Goal: Task Accomplishment & Management: Complete application form

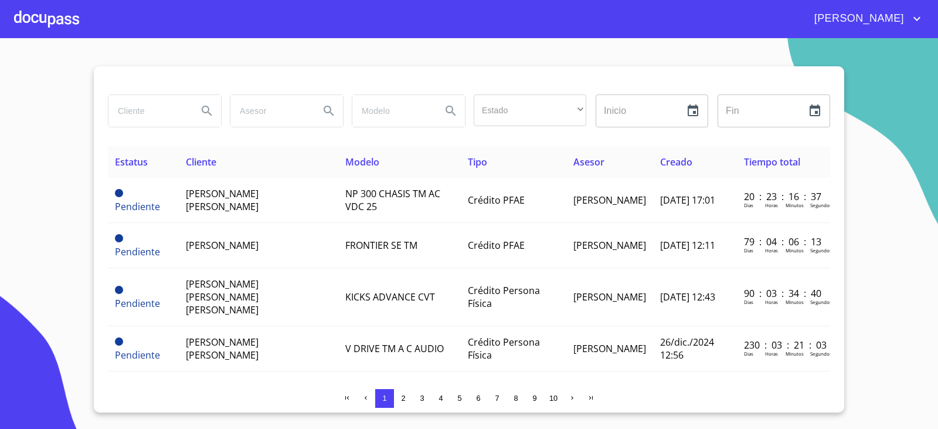
click at [43, 20] on div at bounding box center [46, 19] width 65 height 38
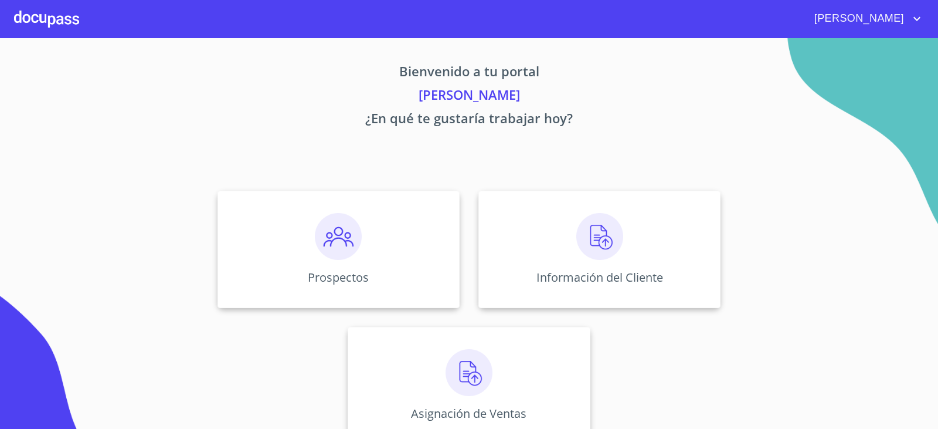
click at [342, 229] on img at bounding box center [338, 236] width 47 height 47
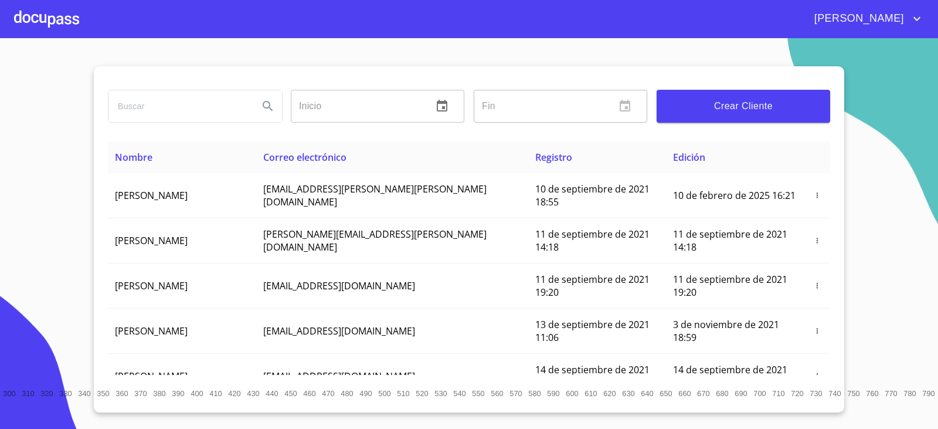
click at [160, 111] on input "search" at bounding box center [179, 106] width 141 height 32
type input "[PERSON_NAME]"
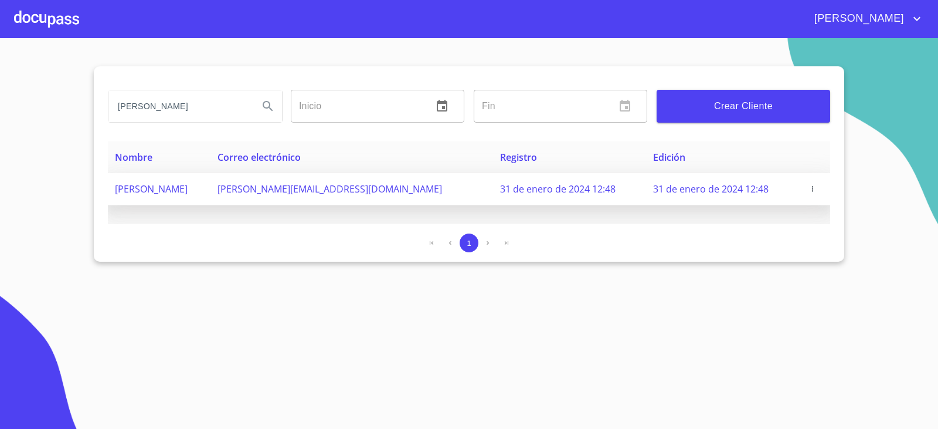
click at [810, 189] on icon "button" at bounding box center [813, 189] width 8 height 8
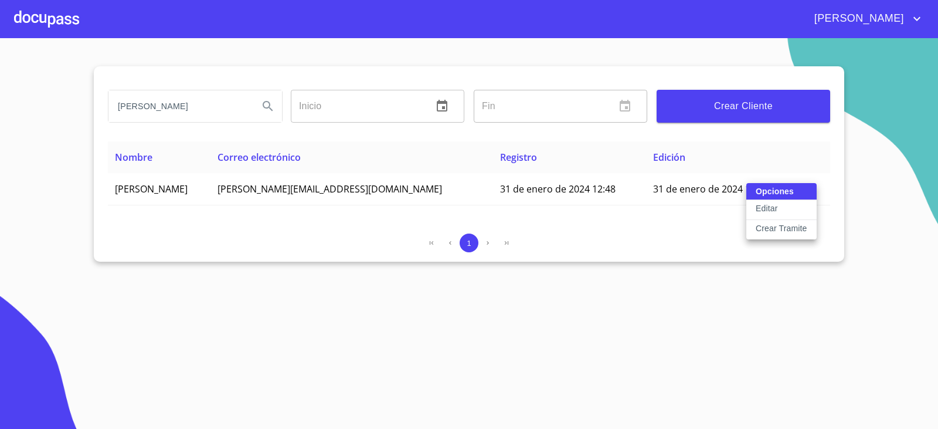
click at [784, 226] on p "Crear Tramite" at bounding box center [782, 228] width 52 height 12
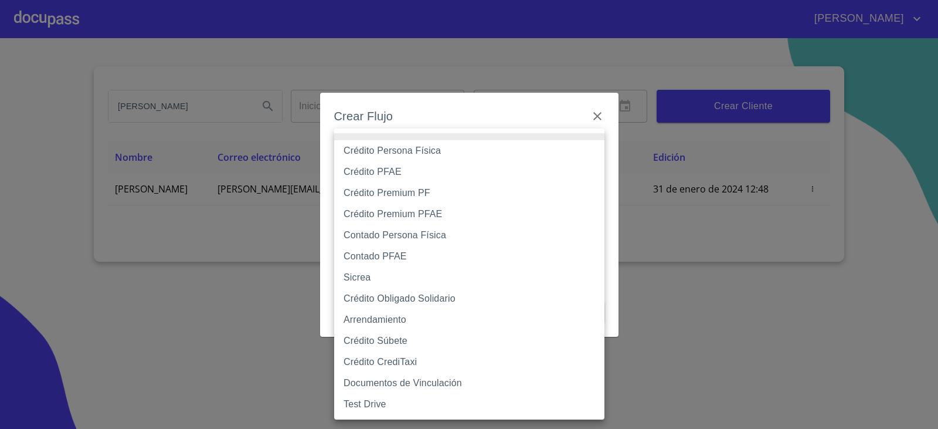
click at [386, 157] on body "[PERSON_NAME] [PERSON_NAME] Inicio ​ Fin ​ Crear Cliente Nombre Correo electrón…" at bounding box center [469, 214] width 938 height 429
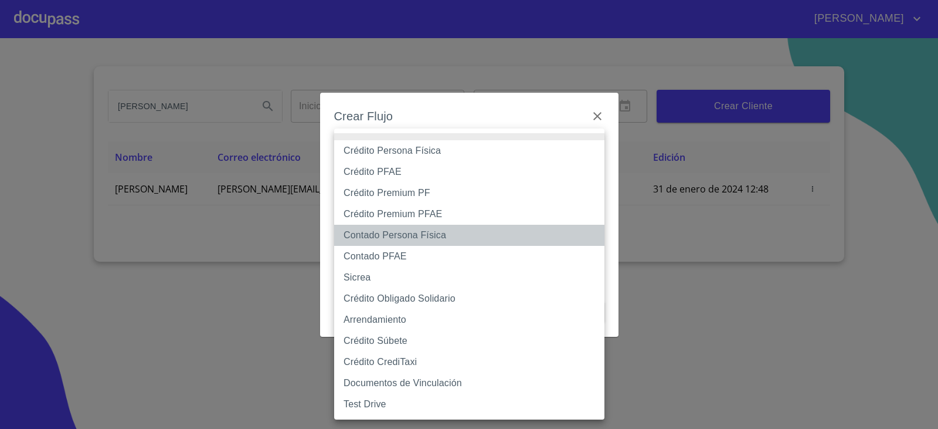
click at [379, 238] on li "Contado Persona Física" at bounding box center [469, 235] width 270 height 21
type input "60bf975b0d9865ccc2471536"
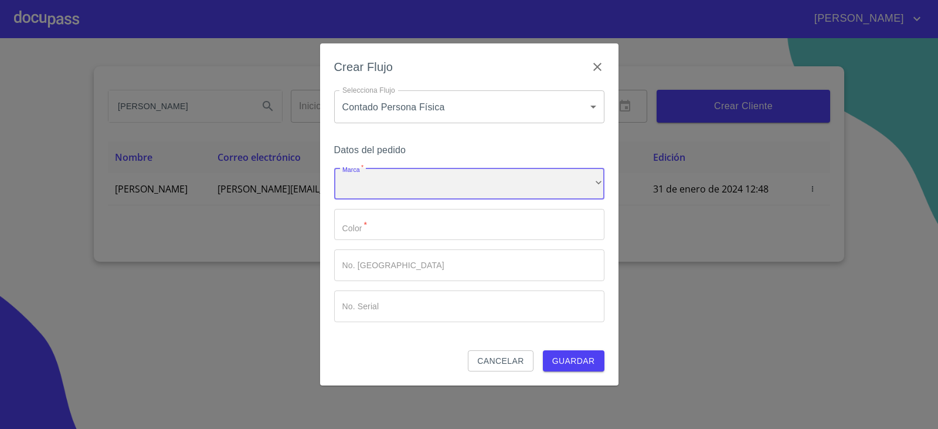
click at [370, 188] on div "​" at bounding box center [469, 184] width 270 height 32
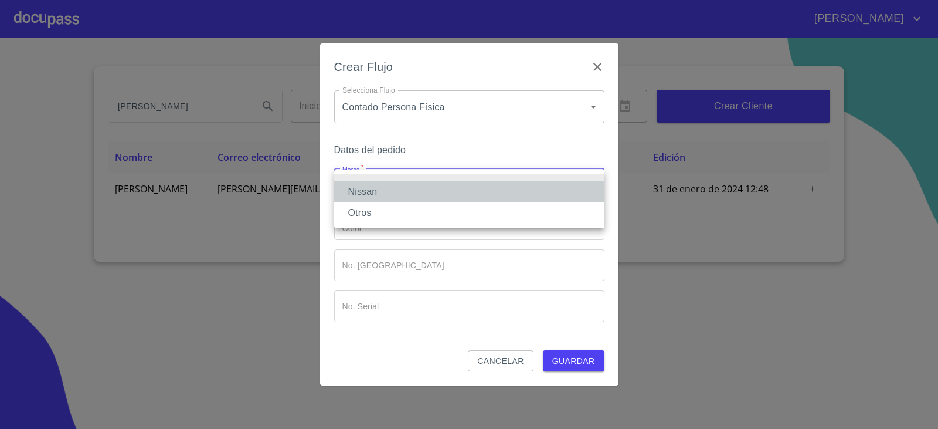
click at [371, 188] on li "Nissan" at bounding box center [469, 191] width 270 height 21
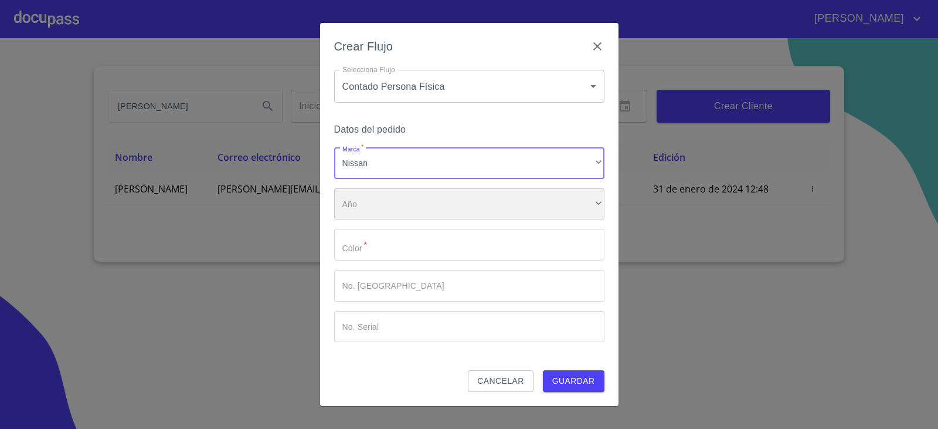
click at [372, 212] on div "​" at bounding box center [469, 204] width 270 height 32
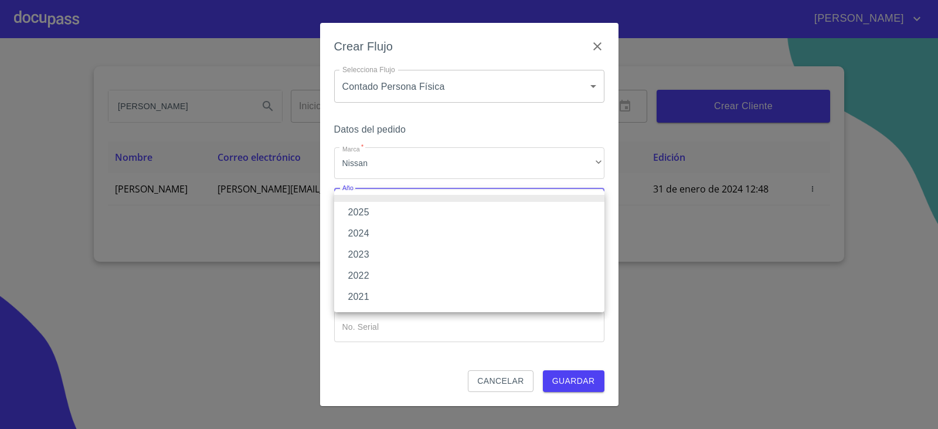
click at [372, 212] on li "2025" at bounding box center [469, 212] width 270 height 21
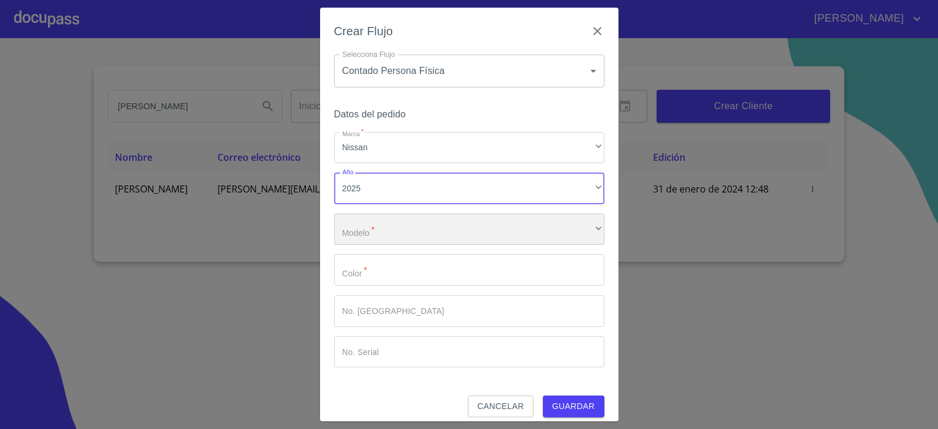
click at [381, 239] on div "​" at bounding box center [469, 229] width 270 height 32
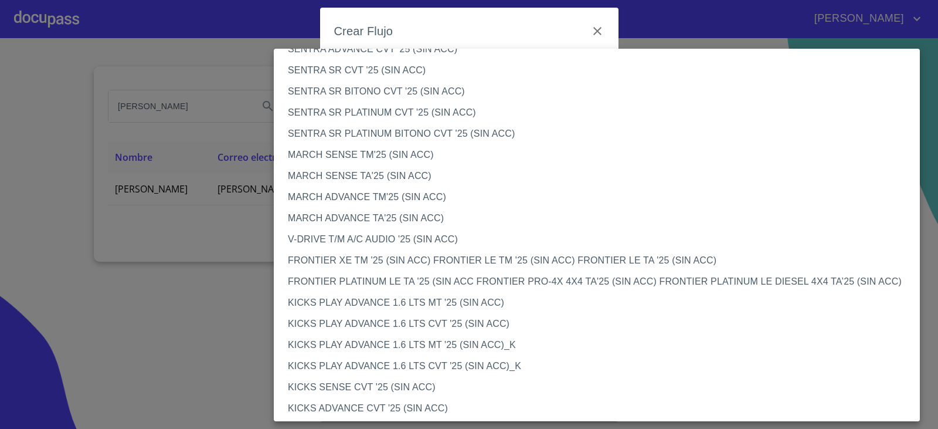
scroll to position [762, 0]
click at [414, 231] on li "V-DRIVE T/M A/C AUDIO '25 (SIN ACC)" at bounding box center [601, 237] width 655 height 21
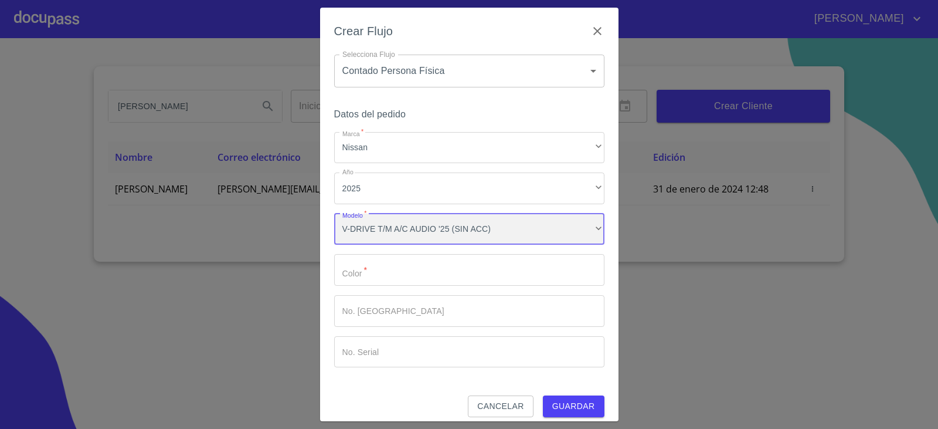
click at [577, 232] on div "V-DRIVE T/M A/C AUDIO '25 (SIN ACC)" at bounding box center [469, 229] width 270 height 32
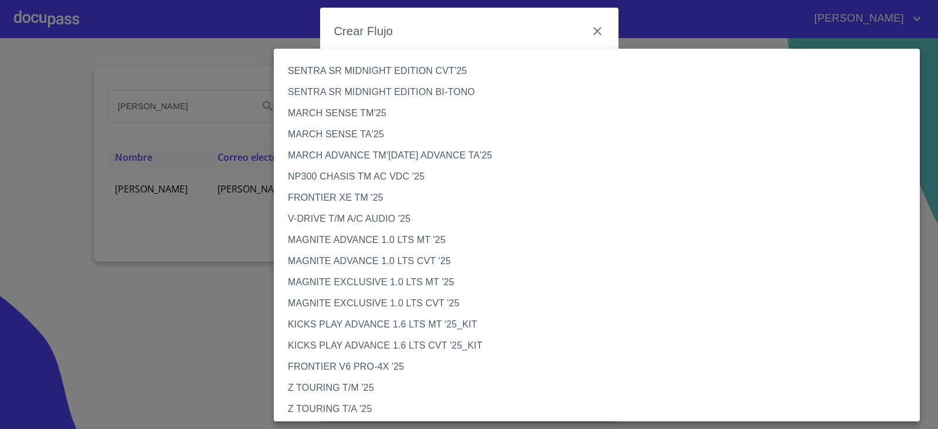
scroll to position [765, 0]
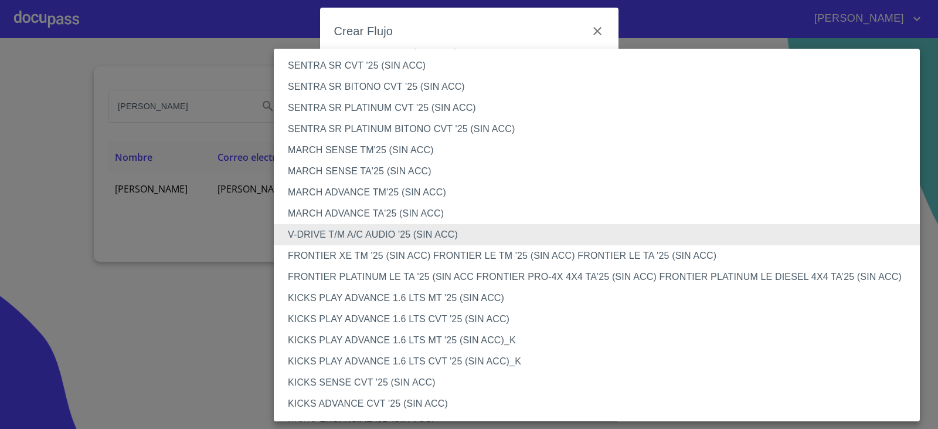
click at [398, 232] on li "V-DRIVE T/M A/C AUDIO '25 (SIN ACC)" at bounding box center [601, 234] width 655 height 21
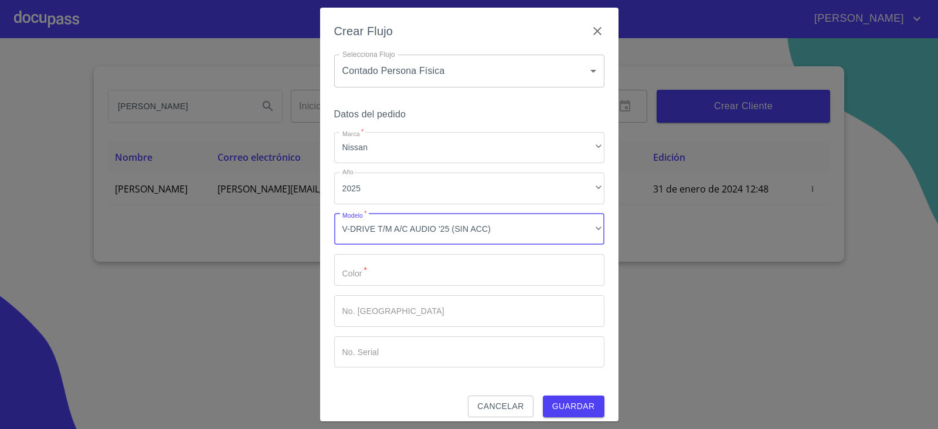
drag, startPoint x: 371, startPoint y: 270, endPoint x: 391, endPoint y: 265, distance: 20.6
click at [375, 268] on input "Marca   *" at bounding box center [469, 270] width 270 height 32
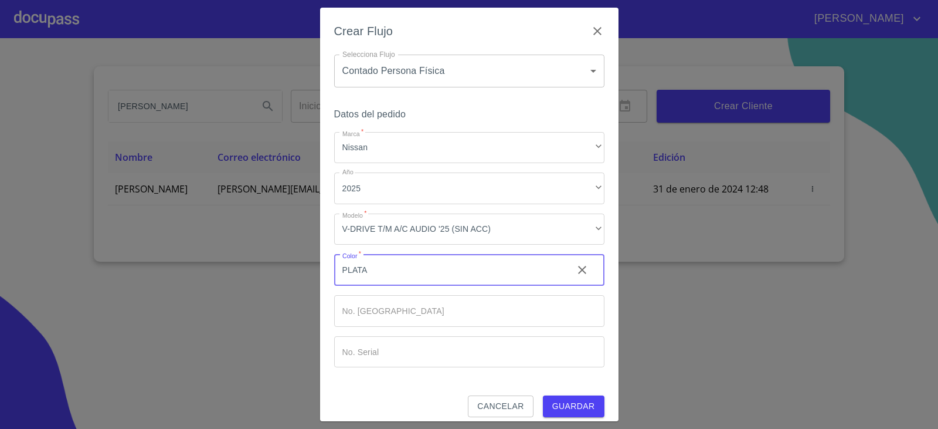
type input "PLATA"
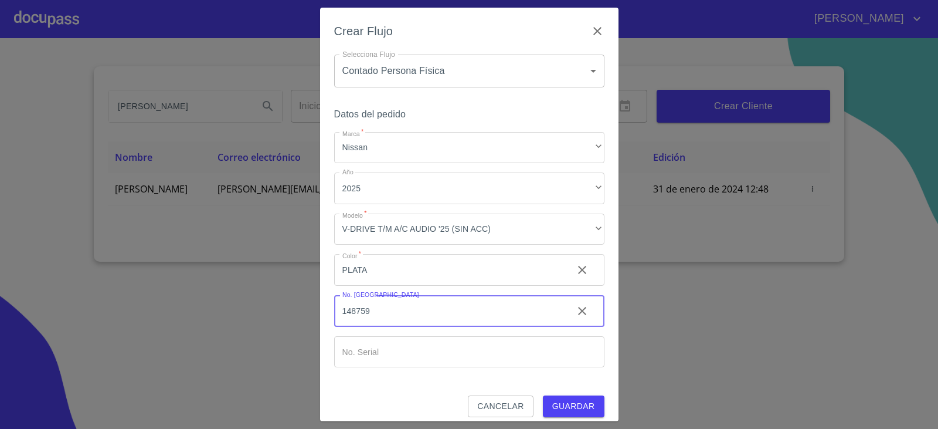
type input "148759"
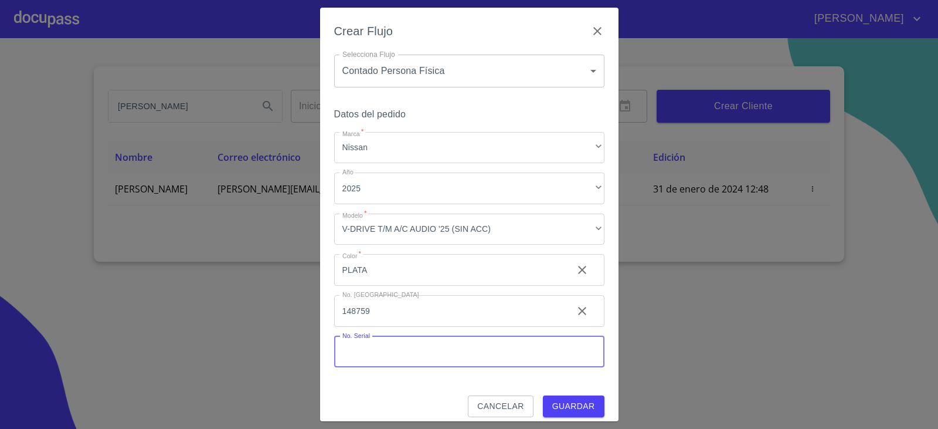
click at [421, 358] on input "Marca   *" at bounding box center [469, 352] width 270 height 32
type input "[US_VEHICLE_IDENTIFICATION_NUMBER]"
click at [559, 407] on span "Guardar" at bounding box center [574, 406] width 43 height 15
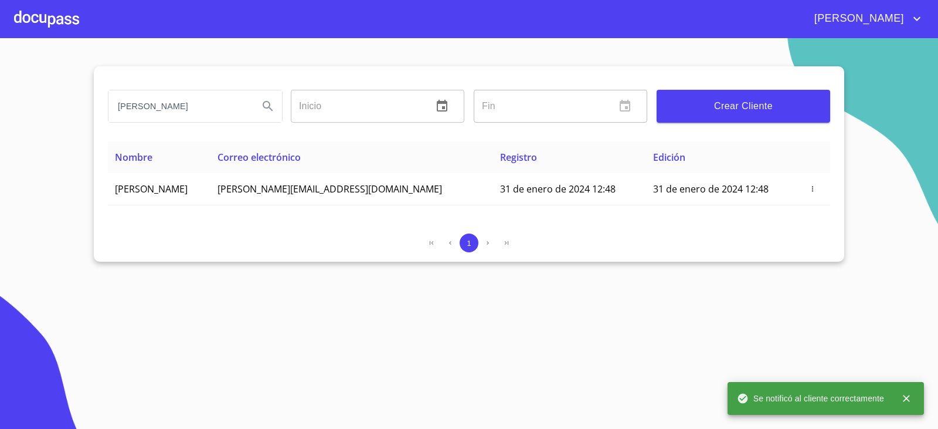
click at [52, 25] on div at bounding box center [46, 19] width 65 height 38
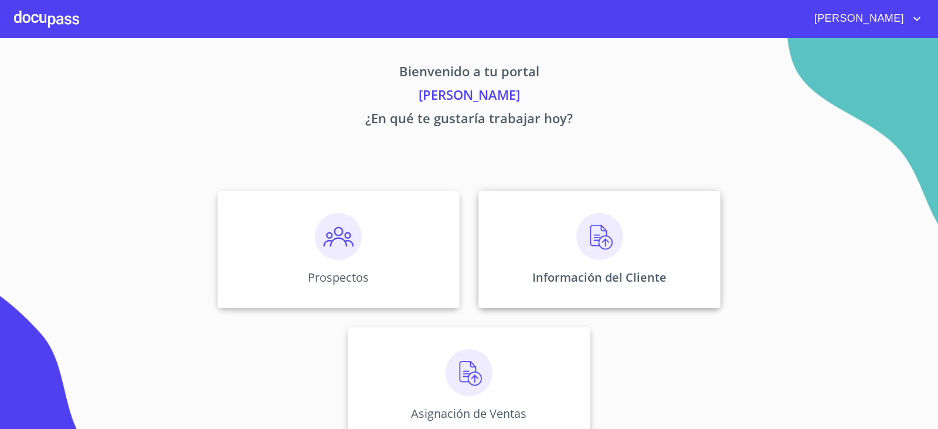
click at [587, 226] on img at bounding box center [600, 236] width 47 height 47
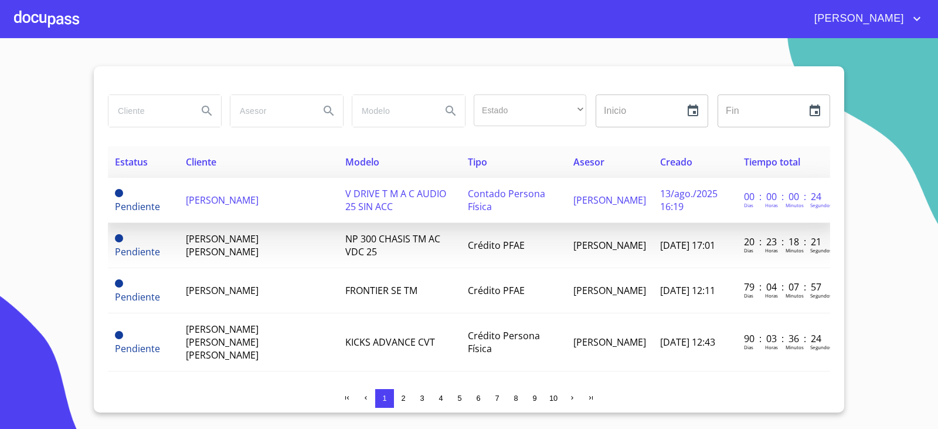
click at [259, 204] on span "[PERSON_NAME]" at bounding box center [222, 200] width 73 height 13
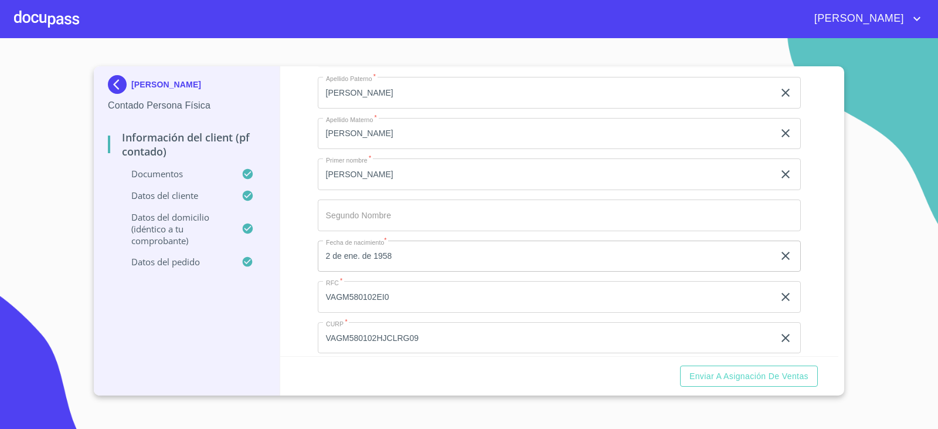
scroll to position [1936, 0]
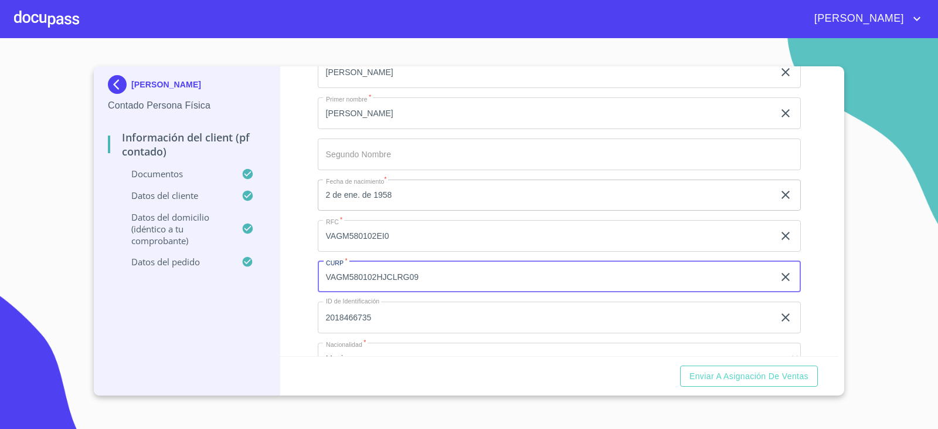
drag, startPoint x: 429, startPoint y: 279, endPoint x: 285, endPoint y: 296, distance: 144.6
click at [291, 297] on div "Información del Client (PF contado) Documentos Documento de identificación.   *…" at bounding box center [559, 211] width 559 height 290
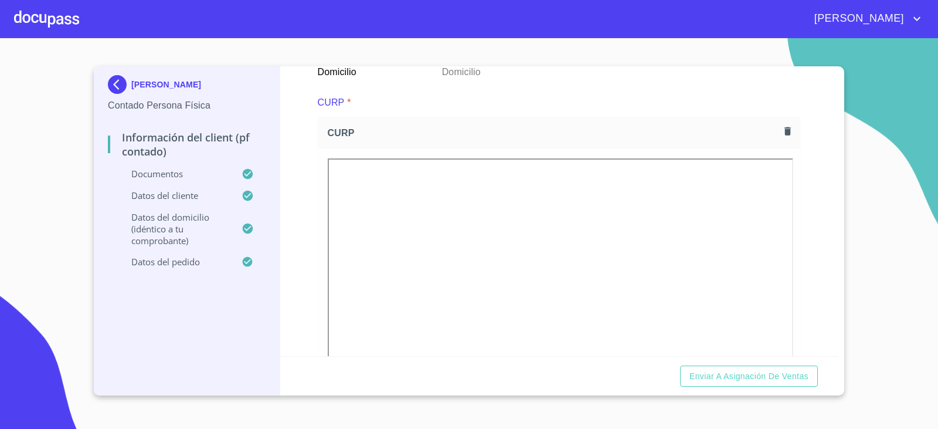
scroll to position [1056, 0]
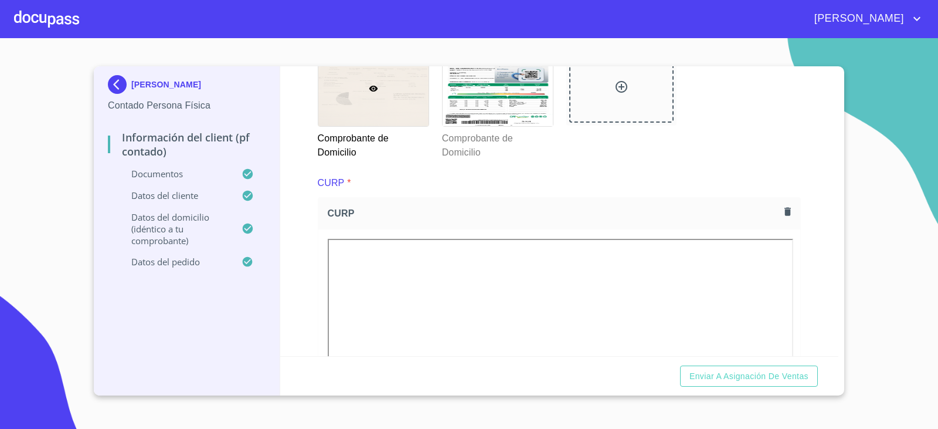
click at [782, 211] on icon "button" at bounding box center [787, 211] width 11 height 11
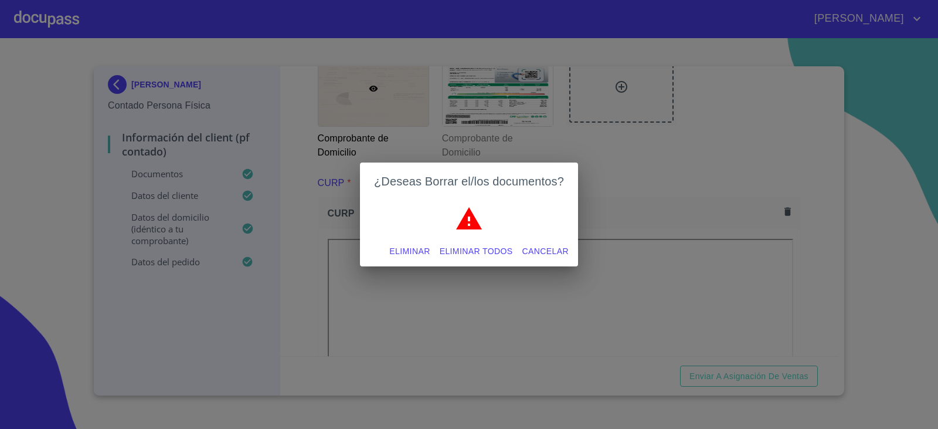
click at [480, 247] on span "Eliminar todos" at bounding box center [476, 251] width 73 height 15
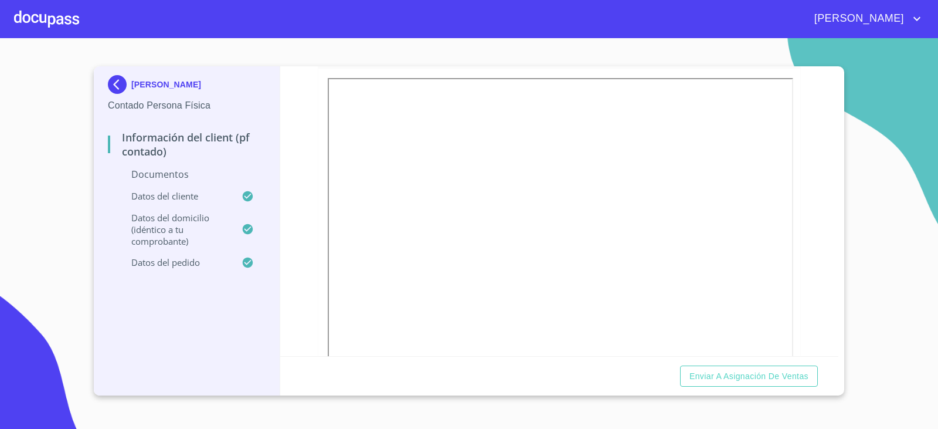
scroll to position [587, 0]
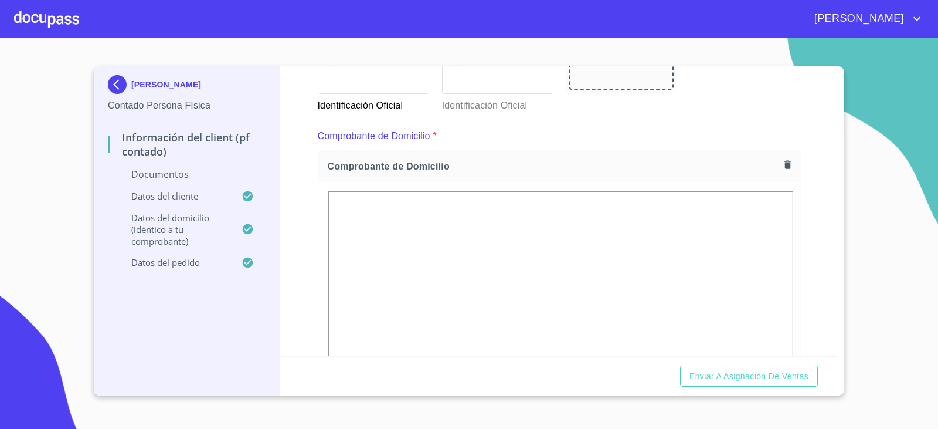
click at [782, 162] on icon "button" at bounding box center [787, 164] width 11 height 11
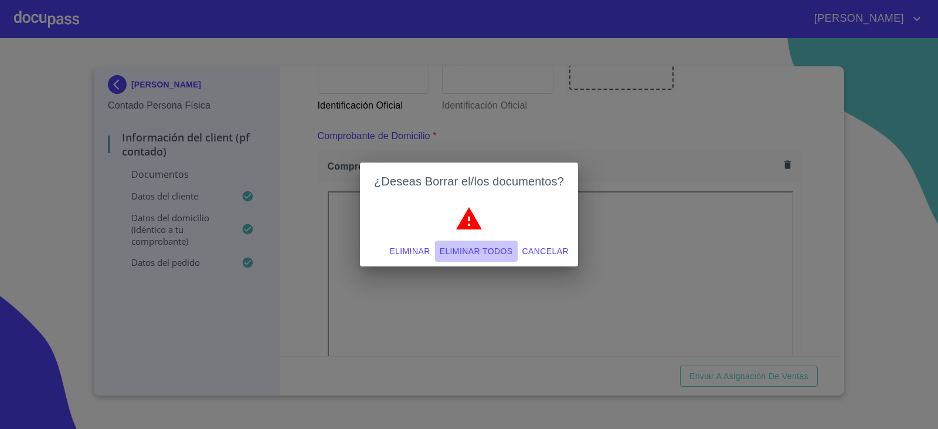
click at [477, 246] on span "Eliminar todos" at bounding box center [476, 251] width 73 height 15
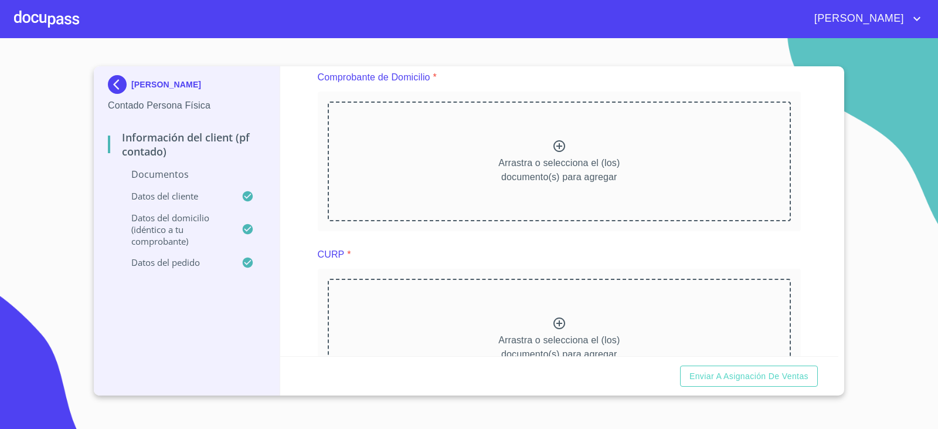
scroll to position [762, 0]
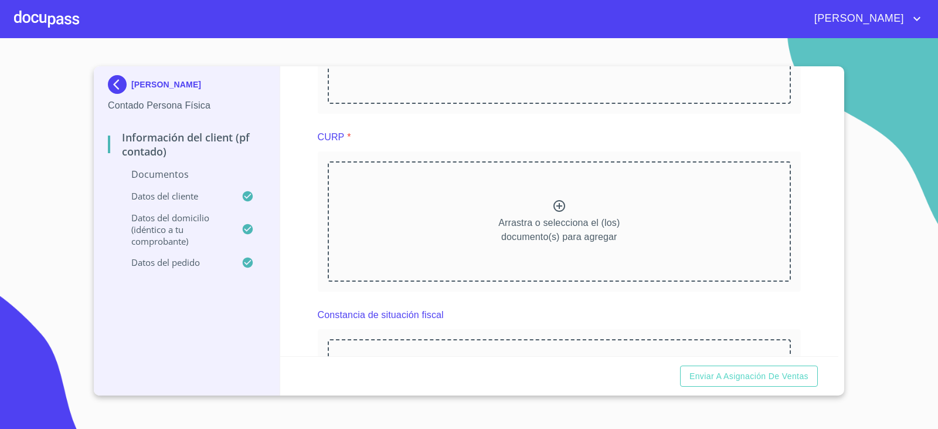
click at [558, 206] on icon at bounding box center [560, 206] width 14 height 14
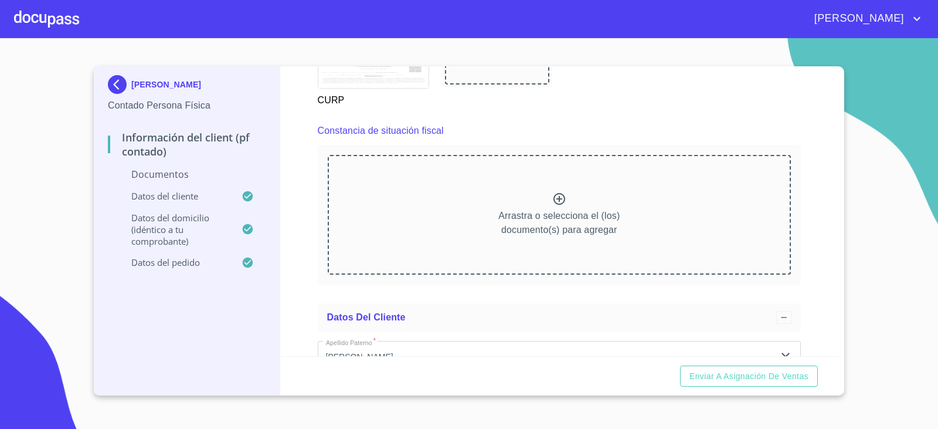
scroll to position [1290, 0]
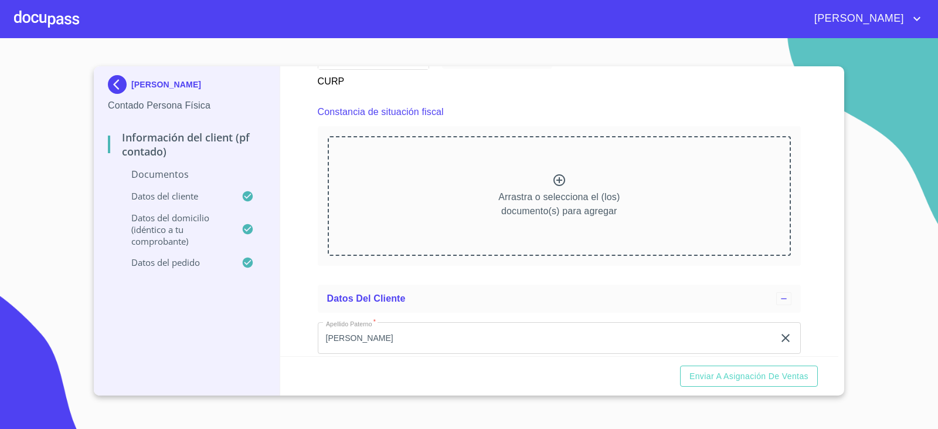
click at [558, 179] on icon at bounding box center [560, 180] width 14 height 14
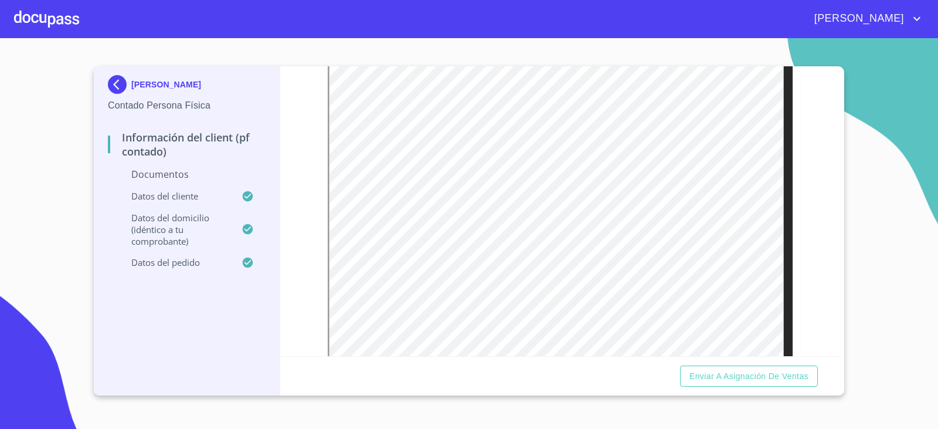
scroll to position [1525, 0]
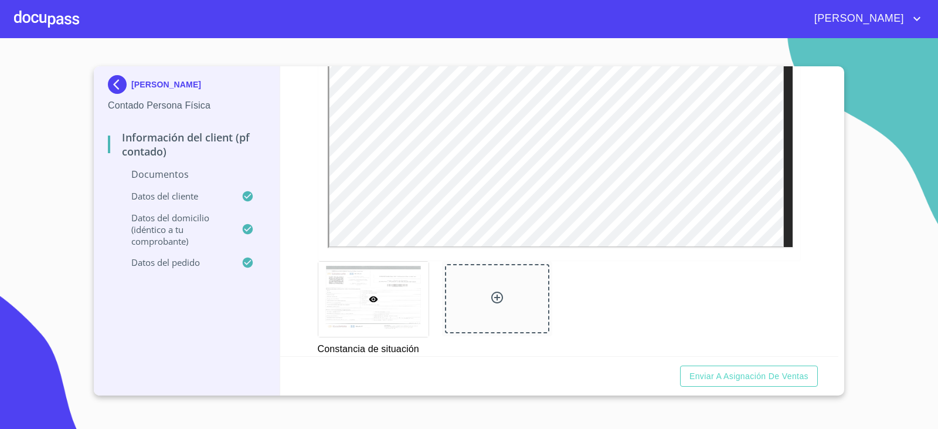
click at [494, 299] on icon at bounding box center [498, 298] width 12 height 12
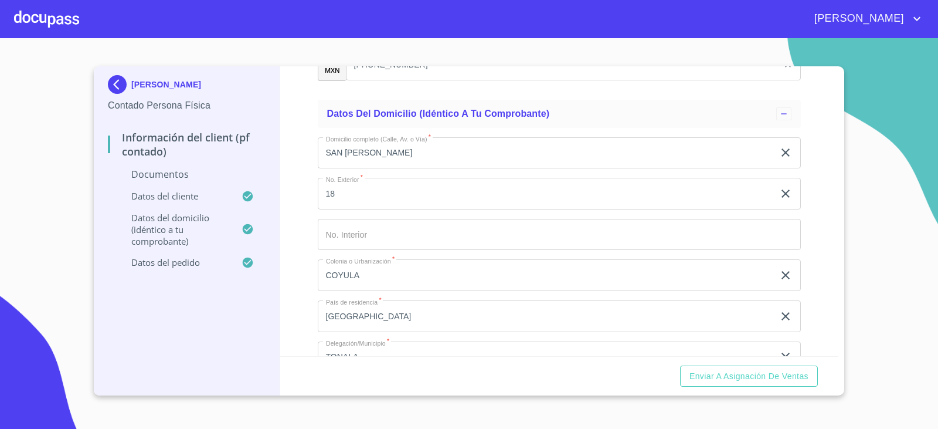
scroll to position [2386, 0]
